Goal: Information Seeking & Learning: Learn about a topic

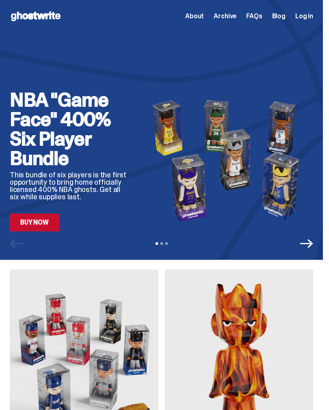
click at [234, 15] on span "Archive" at bounding box center [225, 16] width 23 height 6
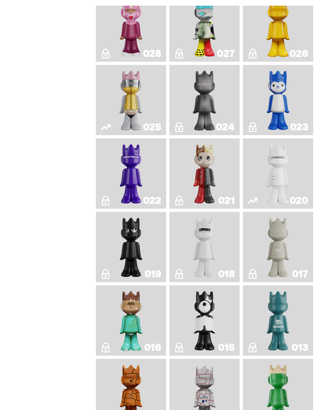
scroll to position [909, 0]
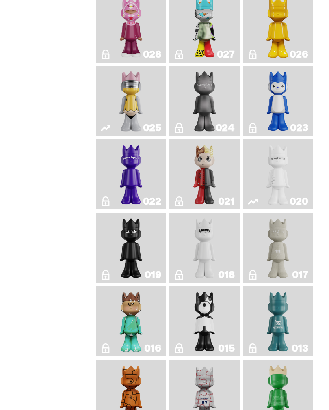
click at [285, 59] on img "Schrödinger's ghost: New Dawn" at bounding box center [278, 28] width 36 height 64
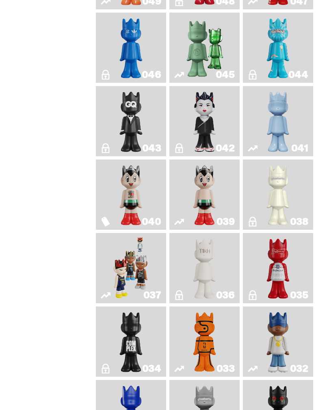
scroll to position [445, 0]
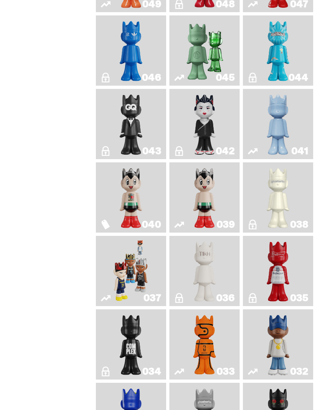
click at [292, 156] on img "Schrödinger's ghost: Winter Blue" at bounding box center [278, 124] width 28 height 64
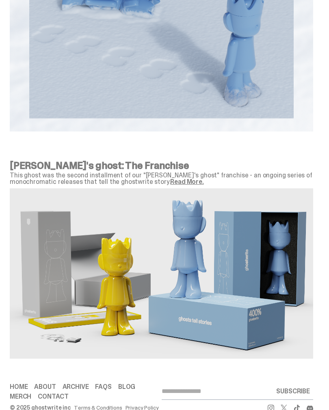
scroll to position [1413, 0]
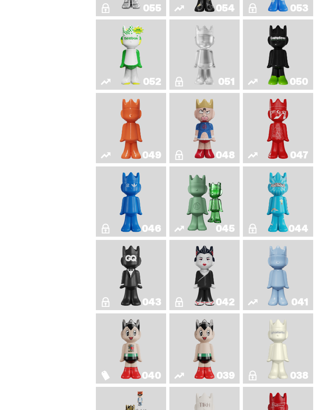
click at [156, 160] on link "049" at bounding box center [131, 129] width 60 height 64
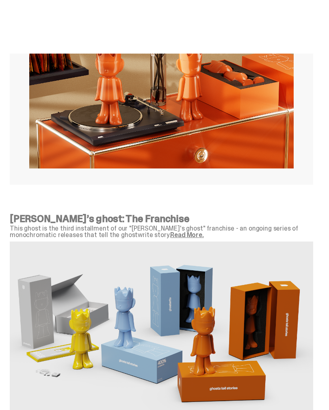
scroll to position [1463, 0]
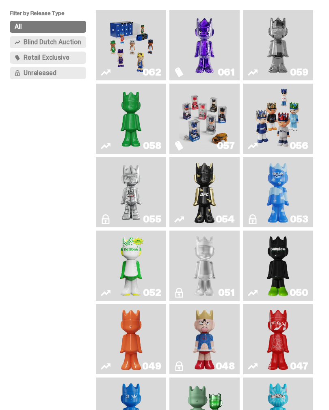
scroll to position [80, 0]
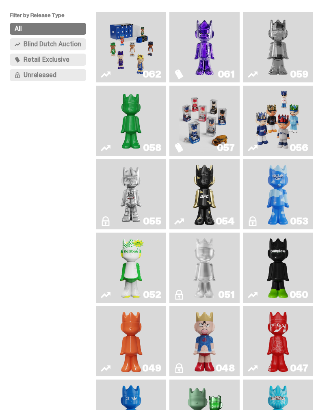
click at [151, 131] on img "Schrödinger's ghost: Sunday Green" at bounding box center [131, 121] width 51 height 64
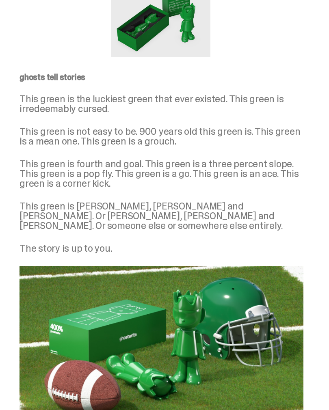
scroll to position [1240, 0]
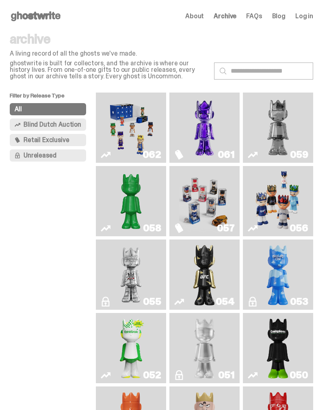
click at [232, 13] on span "Archive" at bounding box center [225, 16] width 23 height 6
click at [46, 6] on div "Open main menu Home About Archive FAQs Blog Log in About Archive FAQs Blog Log …" at bounding box center [161, 16] width 323 height 32
click at [41, 14] on use at bounding box center [36, 16] width 50 height 10
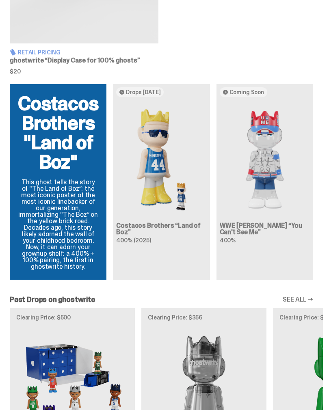
scroll to position [644, 0]
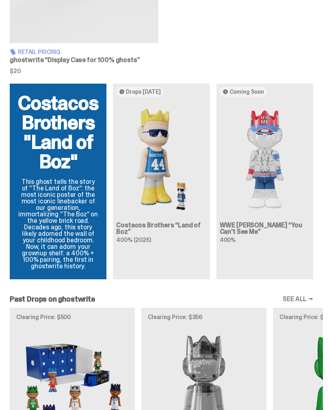
click at [182, 171] on img at bounding box center [161, 160] width 90 height 113
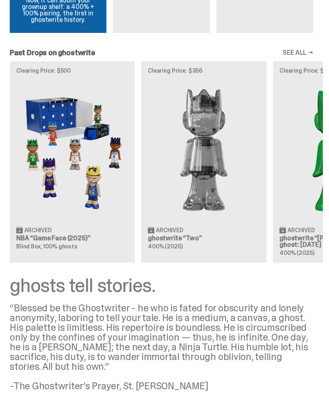
scroll to position [888, 0]
